Goal: Transaction & Acquisition: Purchase product/service

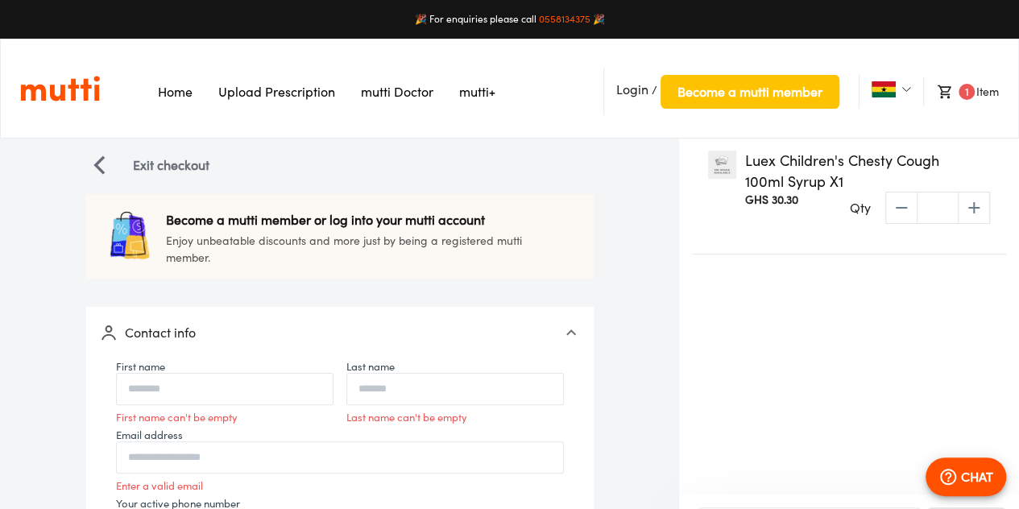
click at [104, 81] on div "Home Upload Prescription Keep My Price mutti Doctor [PERSON_NAME]" at bounding box center [257, 88] width 475 height 53
click at [87, 92] on img "Link on the logo navigates to HomePage" at bounding box center [60, 88] width 80 height 27
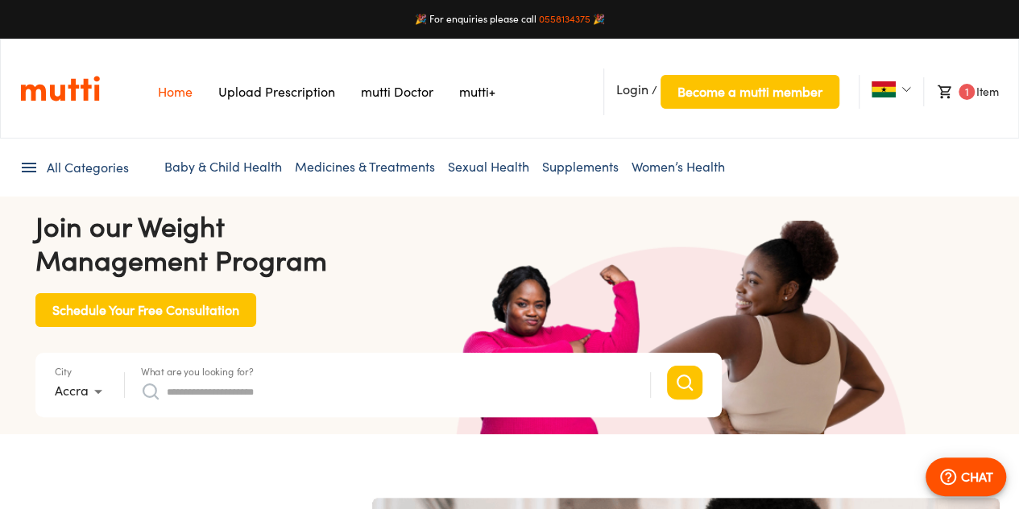
click at [562, 390] on input "What are you looking for?" at bounding box center [400, 391] width 467 height 26
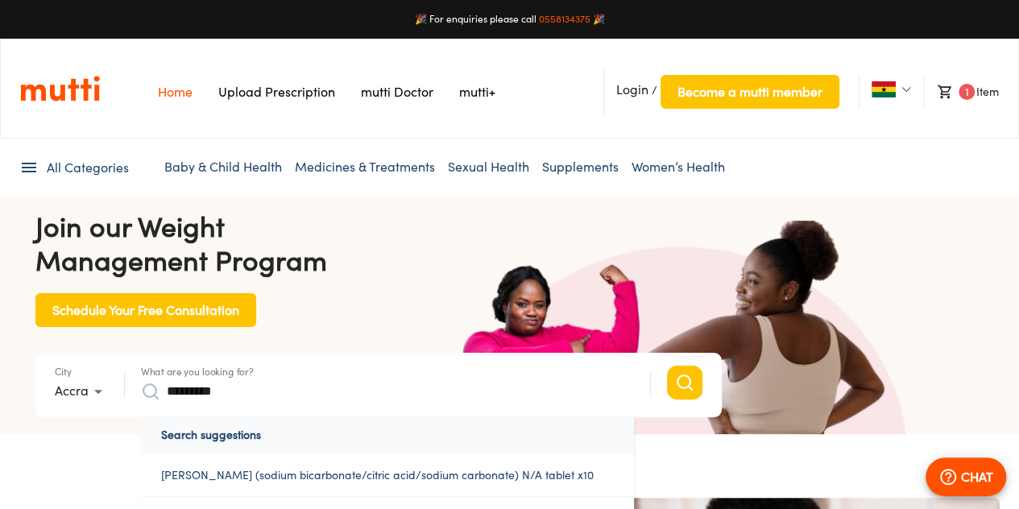
scroll to position [0, 2512]
type input "**********"
click button "Search" at bounding box center [684, 383] width 35 height 34
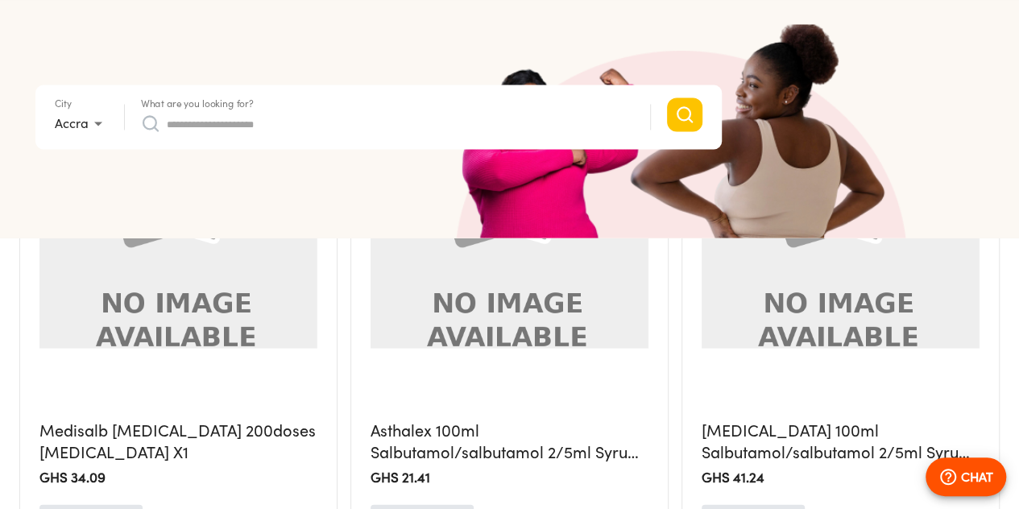
scroll to position [1414, 0]
